Goal: Find specific page/section: Find specific page/section

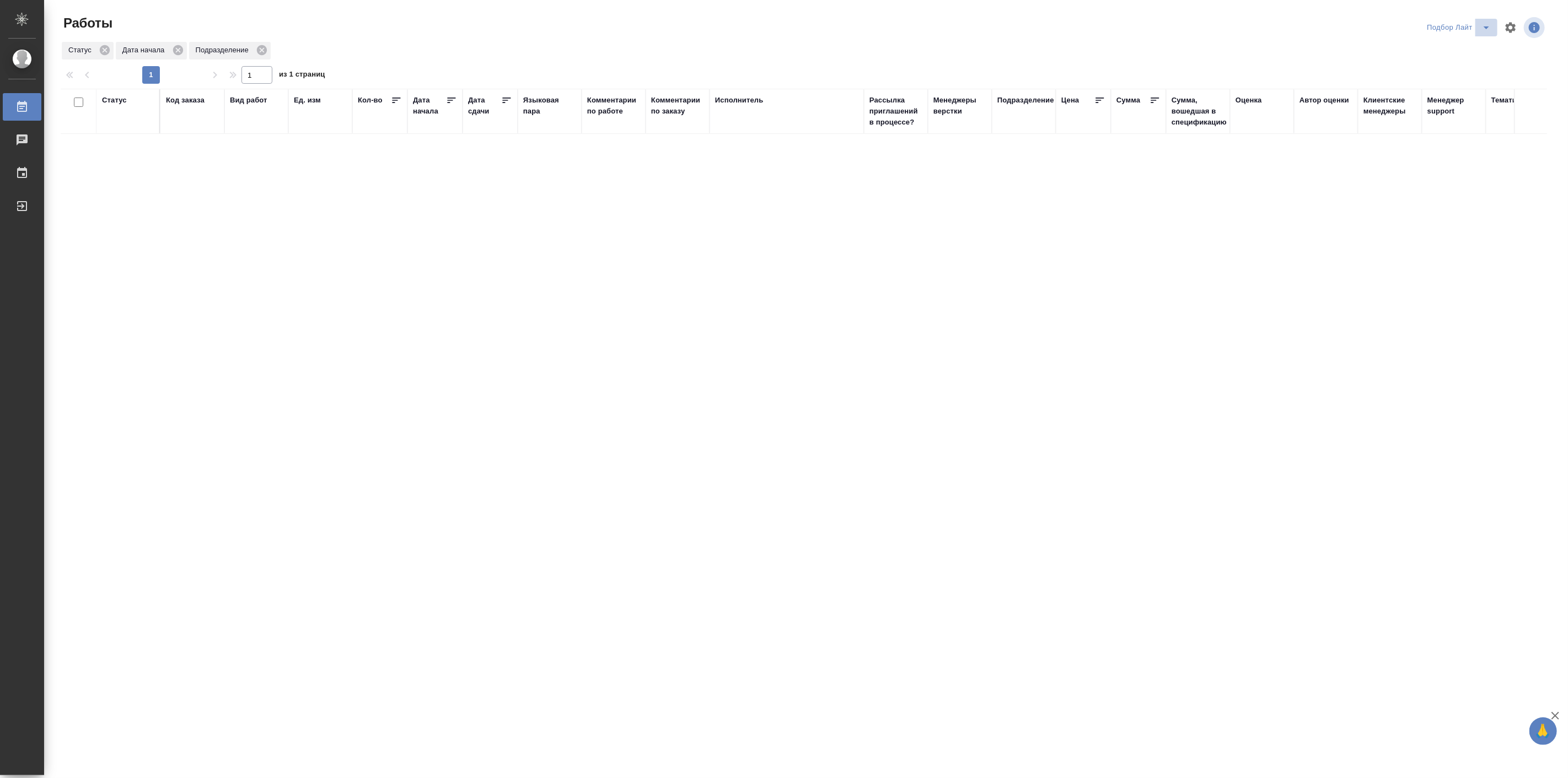
click at [1489, 29] on icon "split button" at bounding box center [1486, 27] width 13 height 13
click at [1449, 50] on li "в поиске" at bounding box center [1459, 50] width 76 height 17
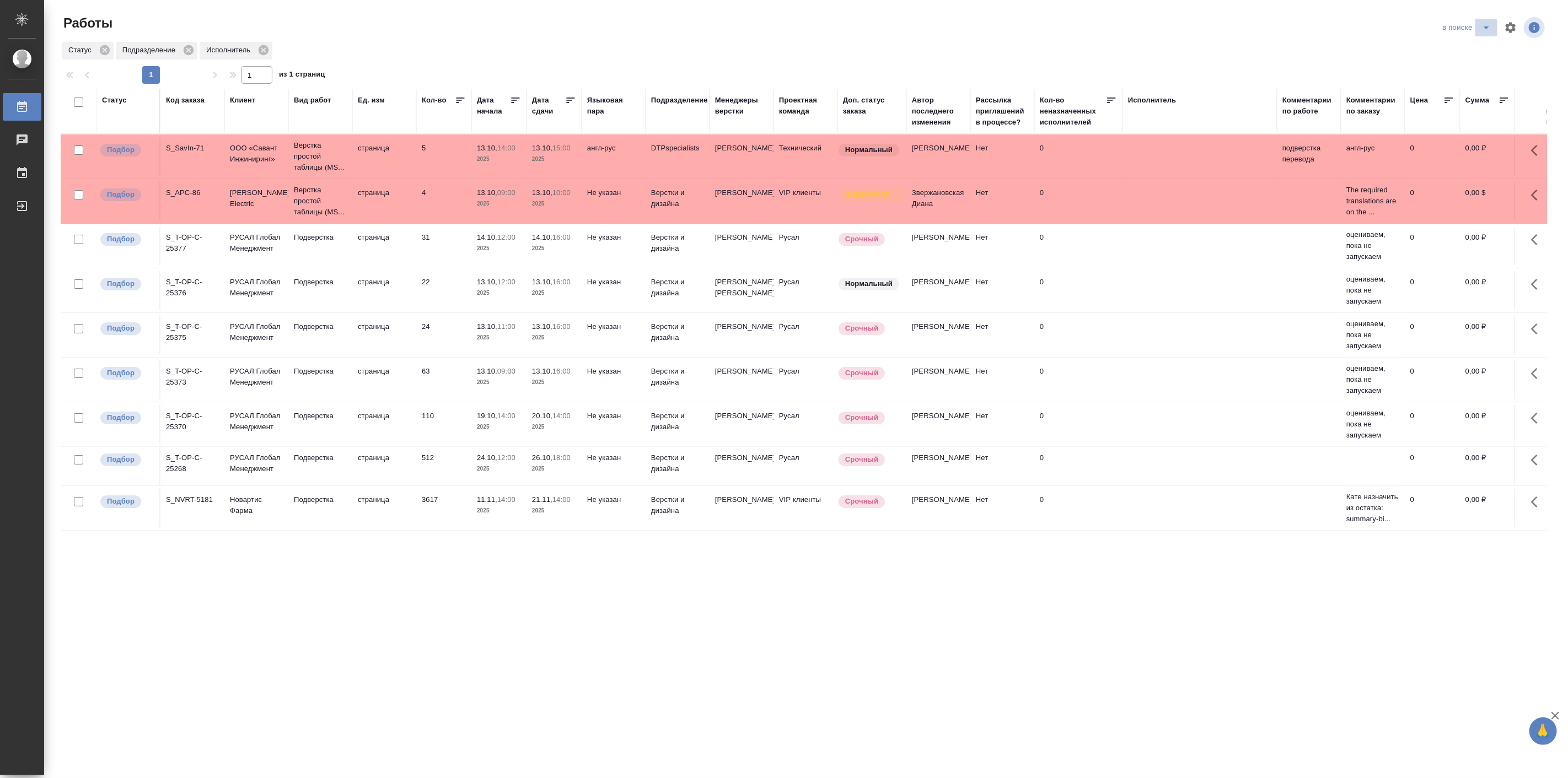
click at [1484, 30] on icon "split button" at bounding box center [1486, 27] width 13 height 13
click at [1467, 144] on li "фрилы" at bounding box center [1466, 138] width 65 height 17
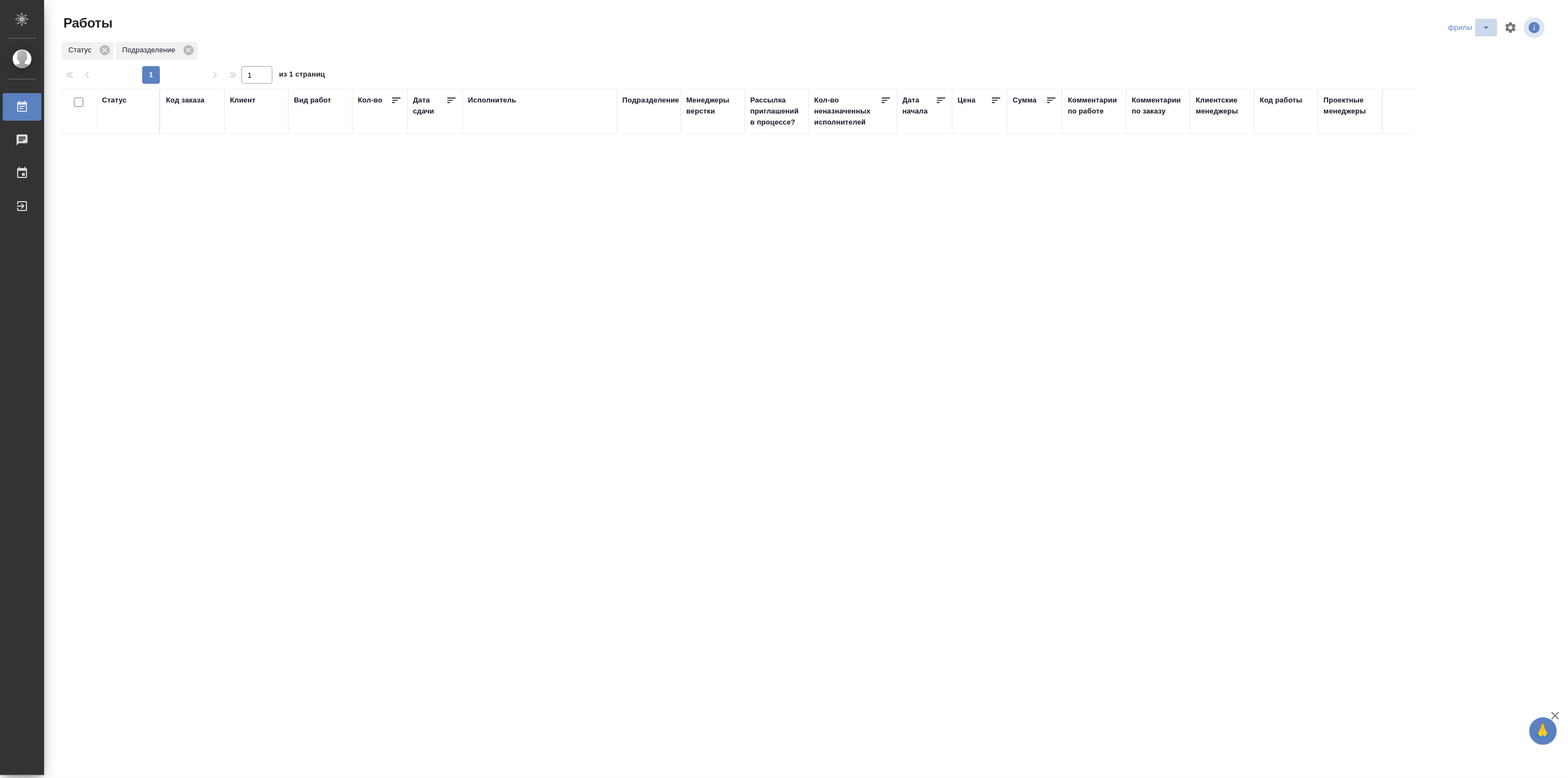
click at [1483, 32] on icon "split button" at bounding box center [1486, 27] width 13 height 13
click at [1483, 152] on li "Подбор Спец" at bounding box center [1470, 155] width 65 height 17
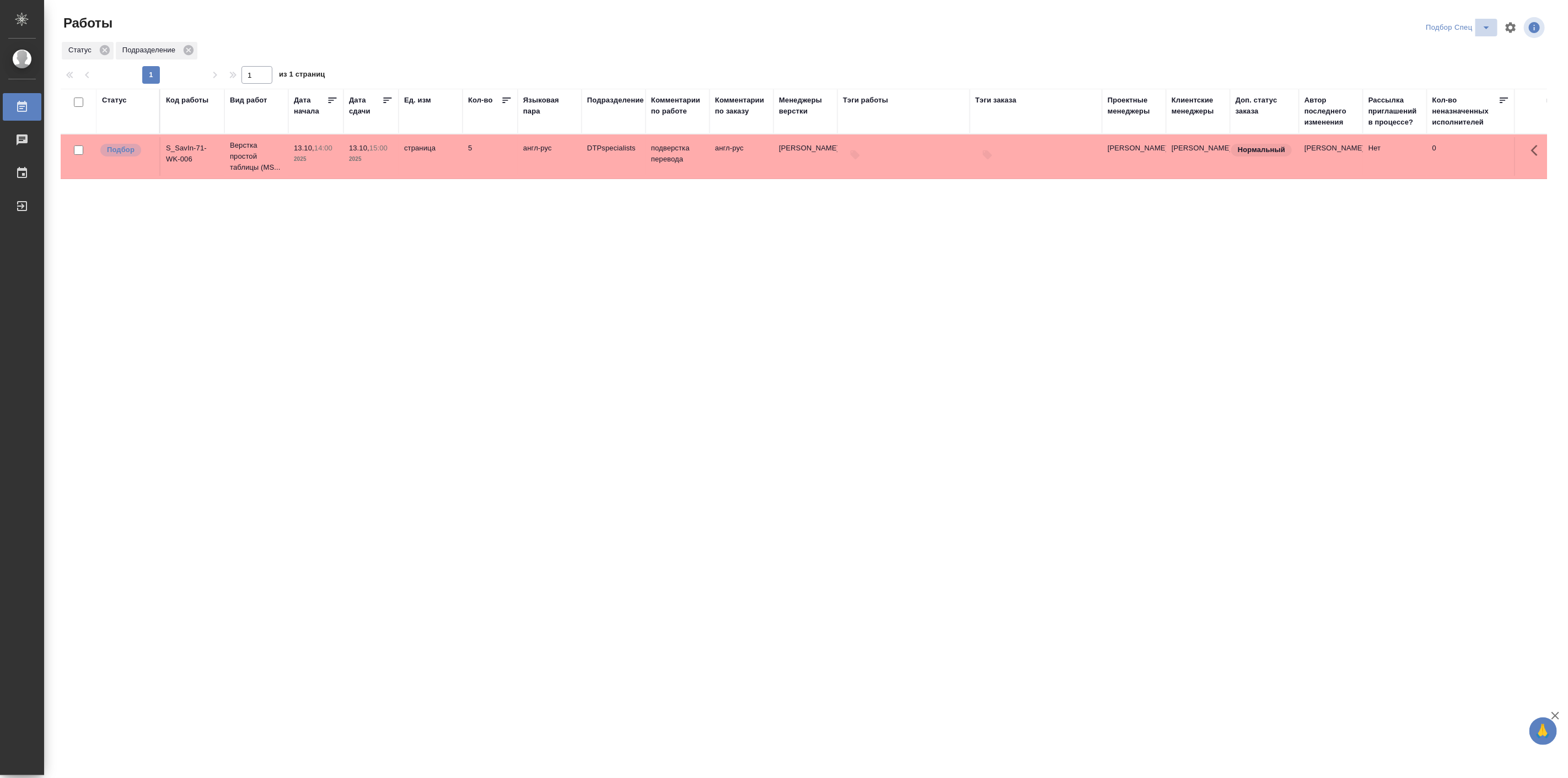
click at [1482, 29] on icon "split button" at bounding box center [1486, 27] width 13 height 13
click at [1447, 68] on li "Актуальные" at bounding box center [1458, 67] width 78 height 17
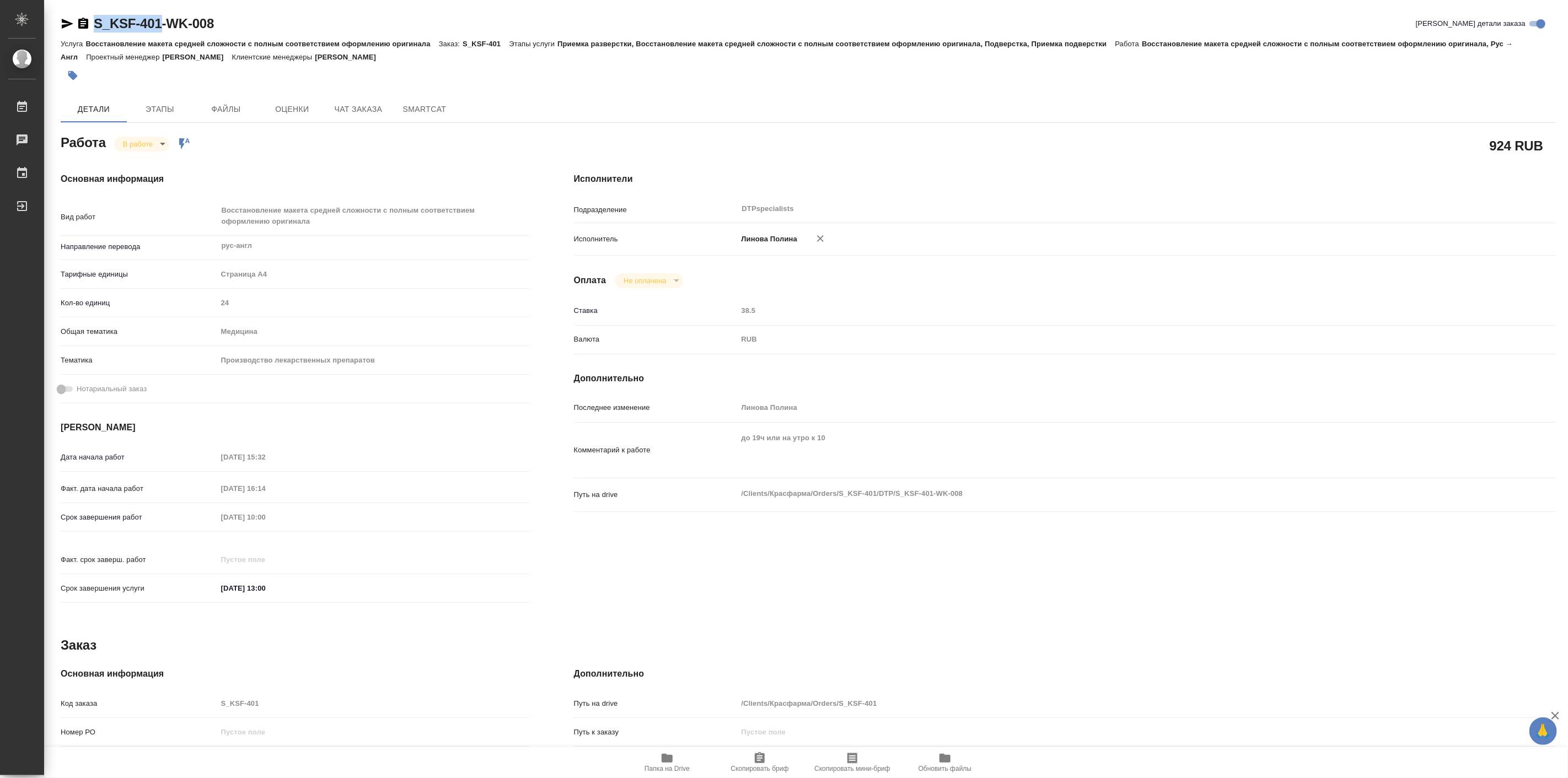
click at [163, 30] on div "S_KSF-401-WK-008 Кратко детали заказа Услуга Восстановление макета средней слож…" at bounding box center [808, 481] width 1507 height 962
click at [663, 758] on icon "button" at bounding box center [667, 758] width 11 height 9
